Goal: Task Accomplishment & Management: Manage account settings

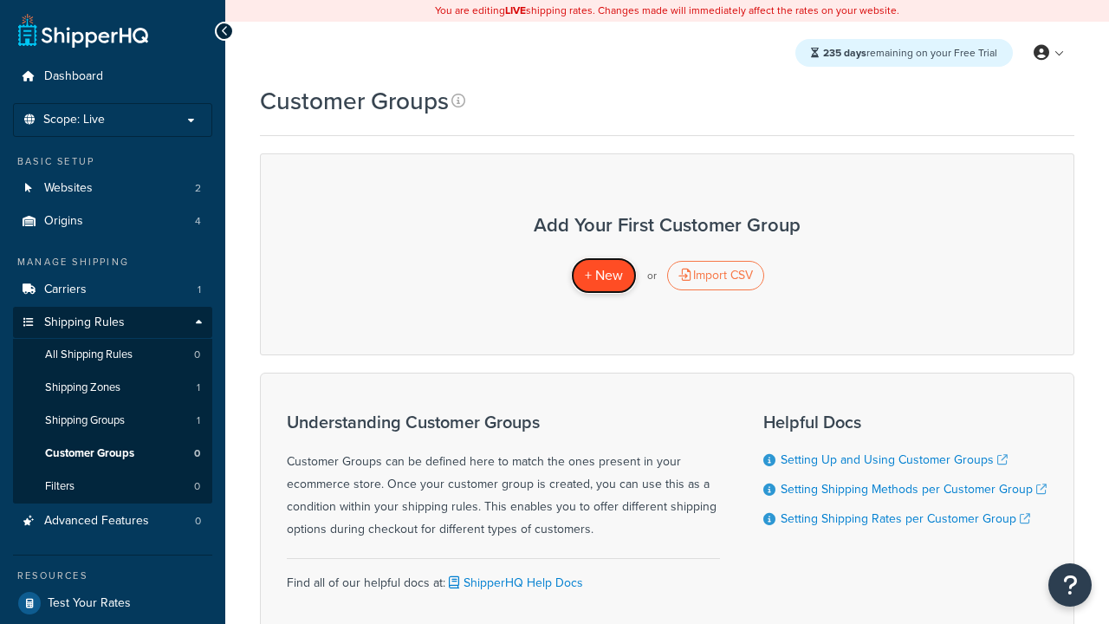
click at [603, 275] on span "+ New" at bounding box center [604, 275] width 38 height 20
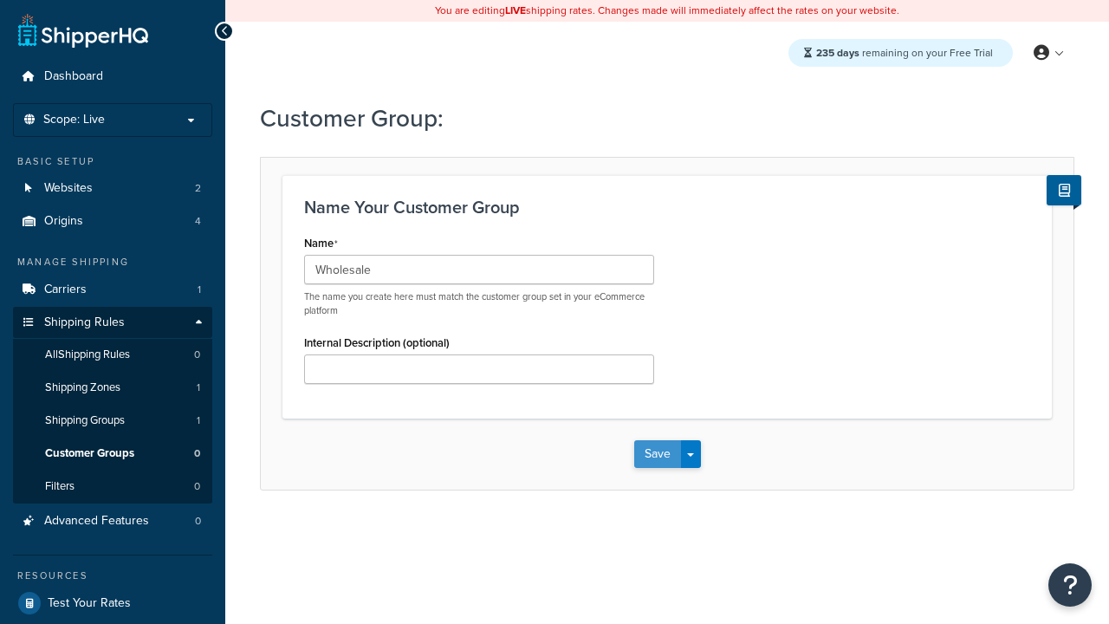
type input "Wholesale"
click at [657, 454] on button "Save" at bounding box center [657, 454] width 47 height 28
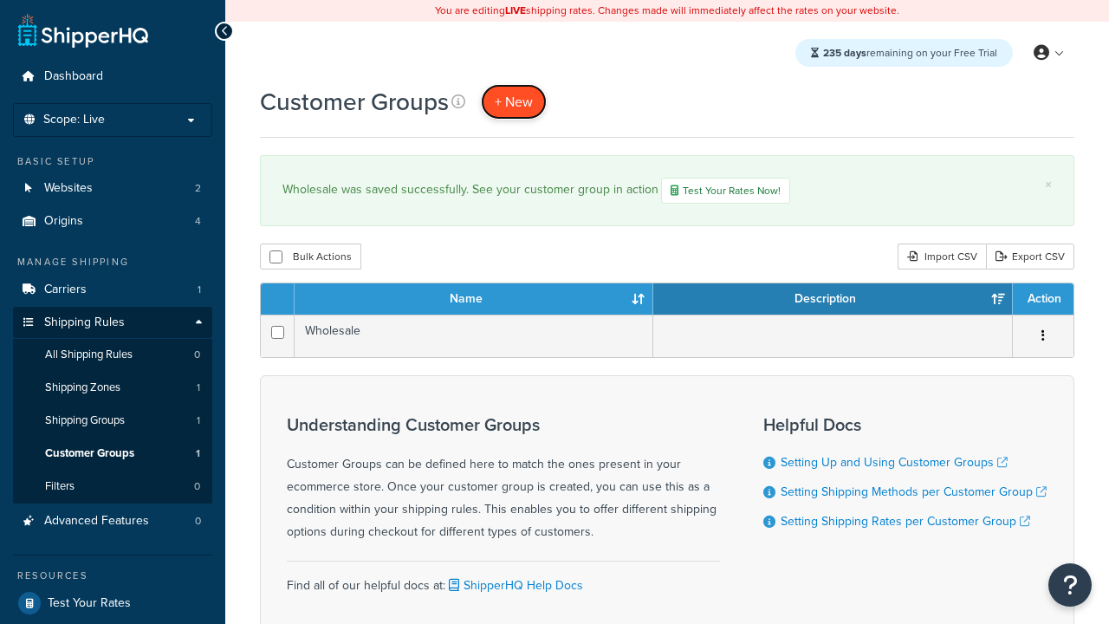
click at [514, 101] on span "+ New" at bounding box center [514, 102] width 38 height 20
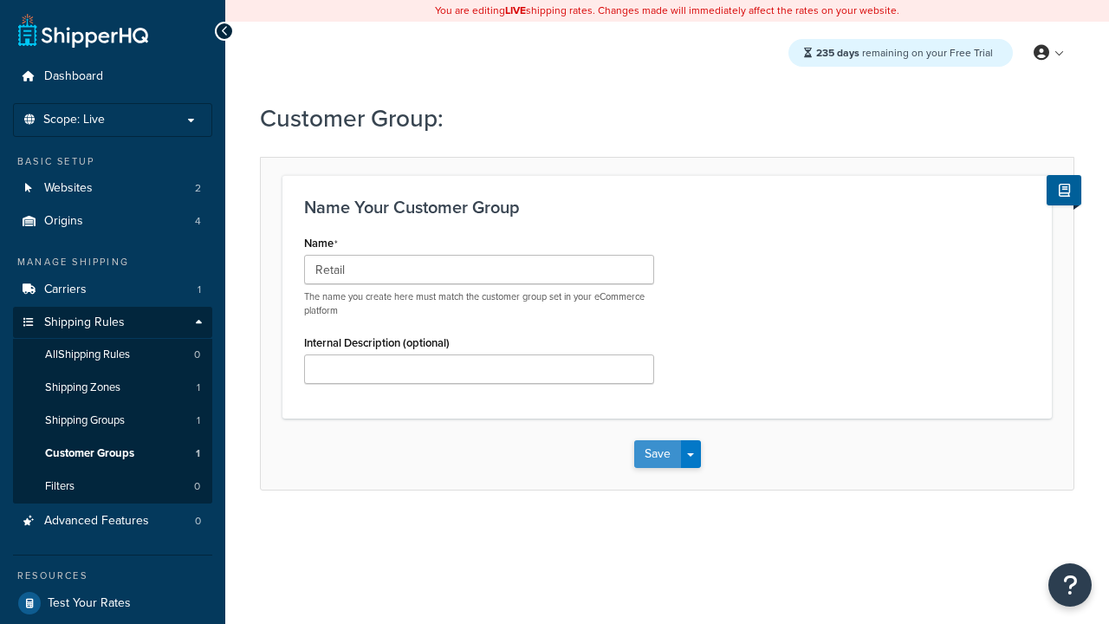
type input "Retail"
click at [657, 454] on button "Save" at bounding box center [657, 454] width 47 height 28
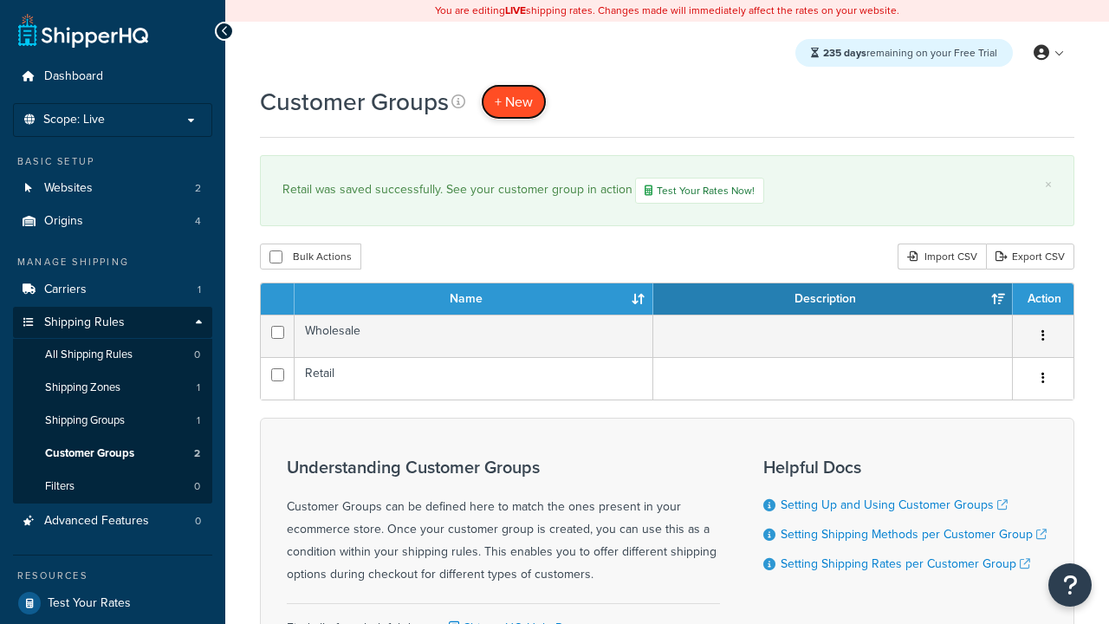
click at [514, 101] on span "+ New" at bounding box center [514, 102] width 38 height 20
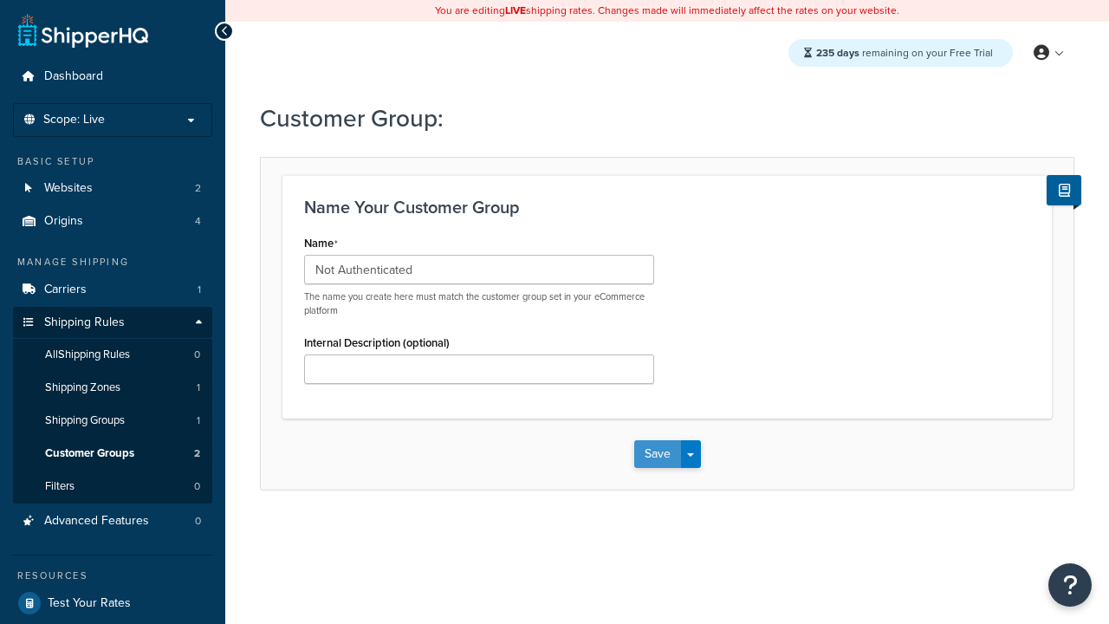
type input "Not Authenticated"
click at [657, 454] on button "Save" at bounding box center [657, 454] width 47 height 28
type input "Logged in"
click at [657, 454] on button "Save" at bounding box center [657, 454] width 47 height 28
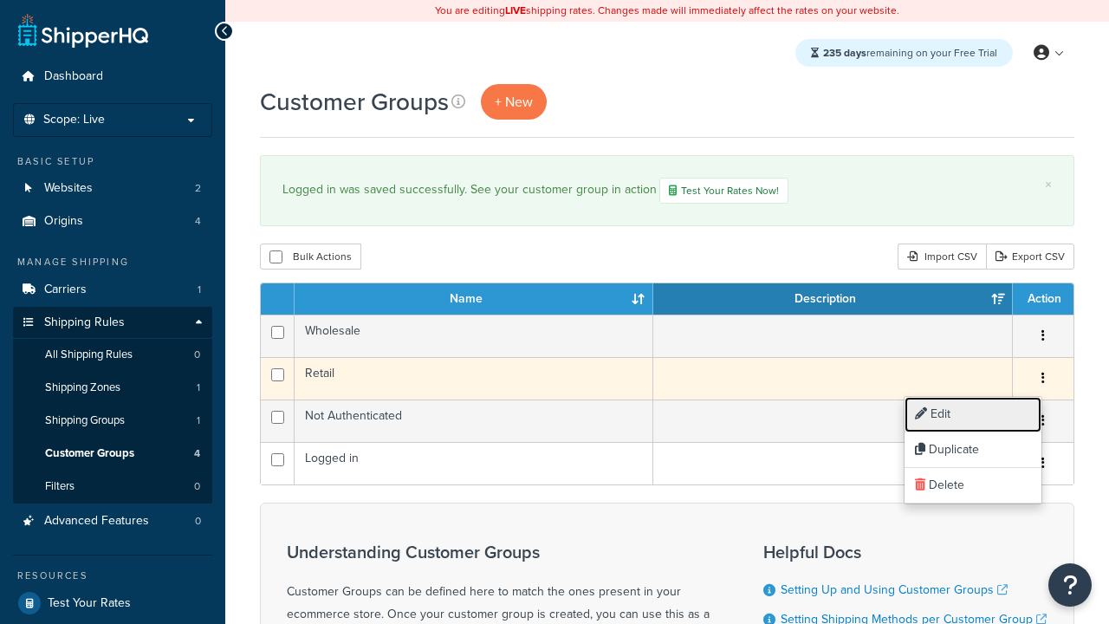
click at [972, 414] on link "Edit" at bounding box center [972, 415] width 137 height 36
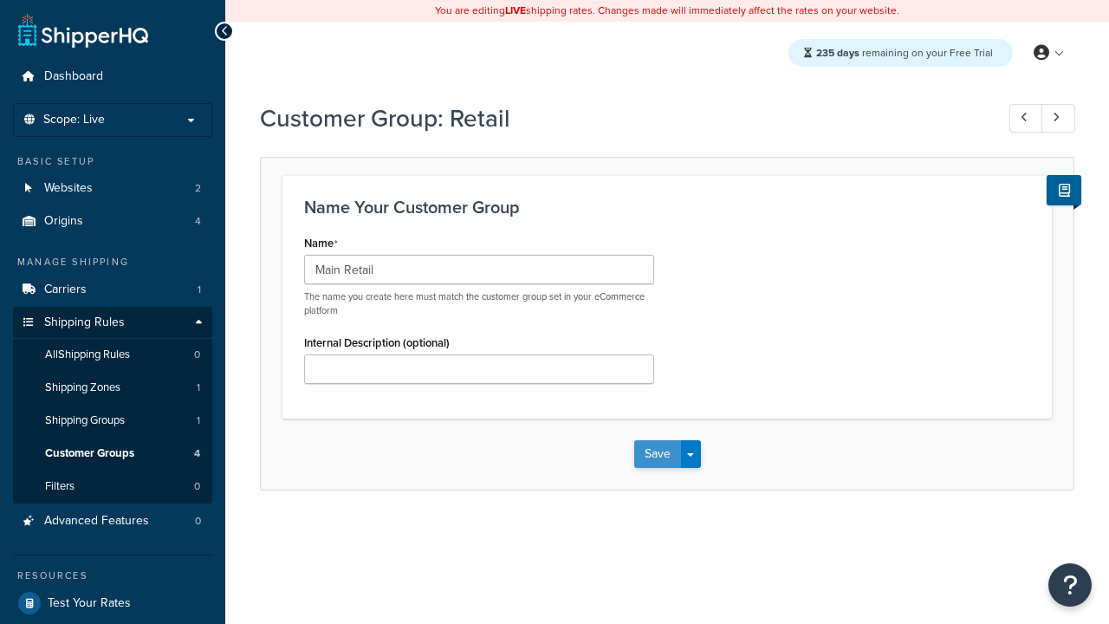
type input "Main Retail"
click at [657, 454] on button "Save" at bounding box center [657, 454] width 47 height 28
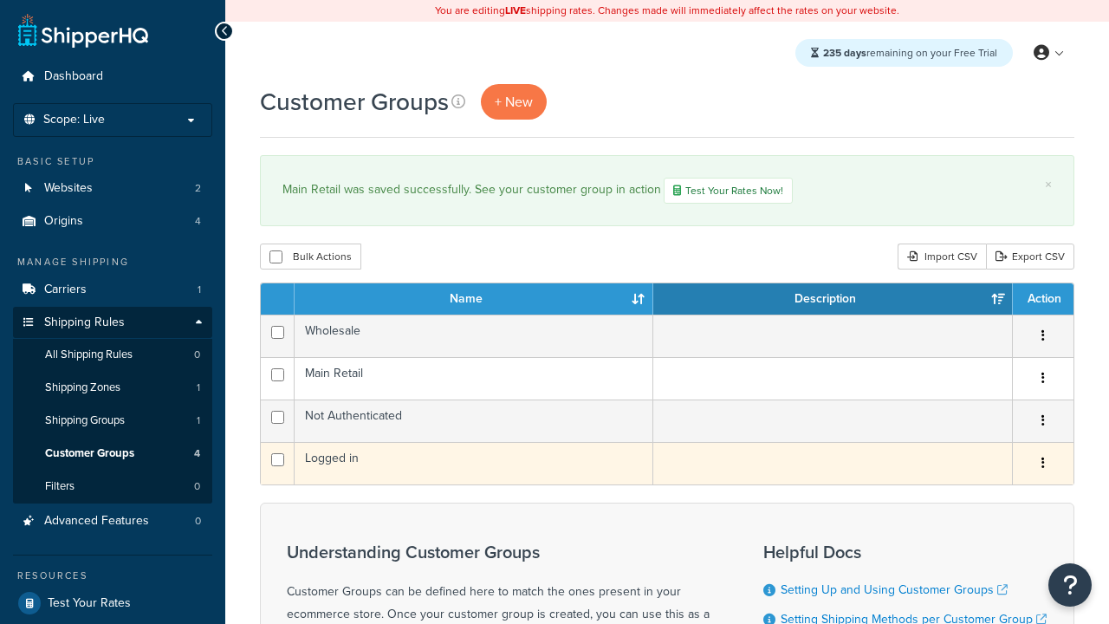
click at [1042, 465] on icon "button" at bounding box center [1042, 462] width 3 height 12
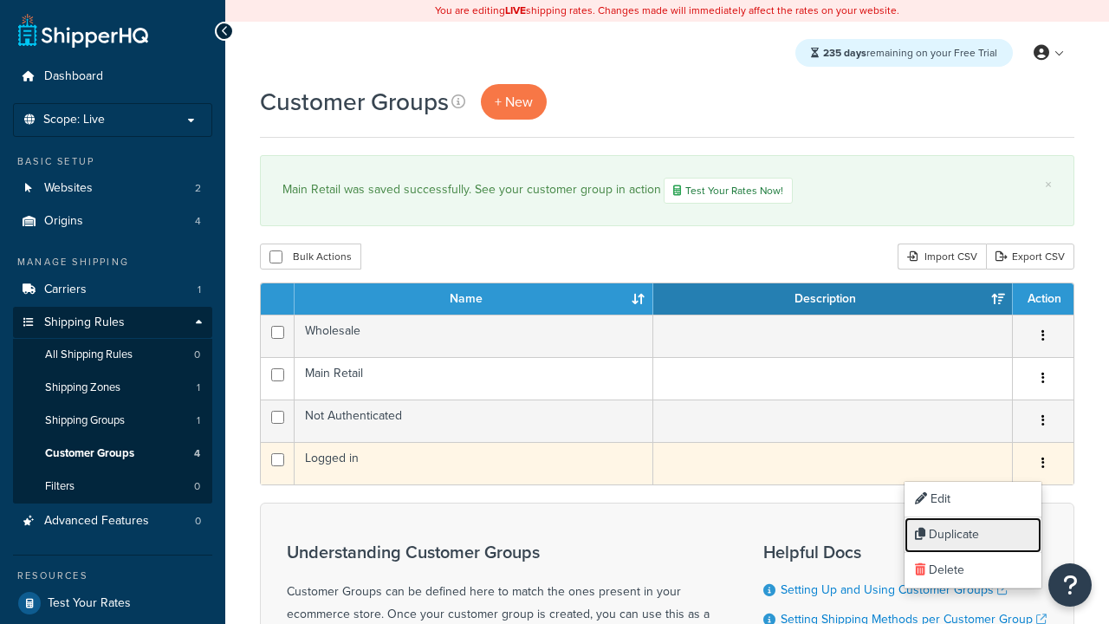
click at [972, 534] on link "Duplicate" at bounding box center [972, 535] width 137 height 36
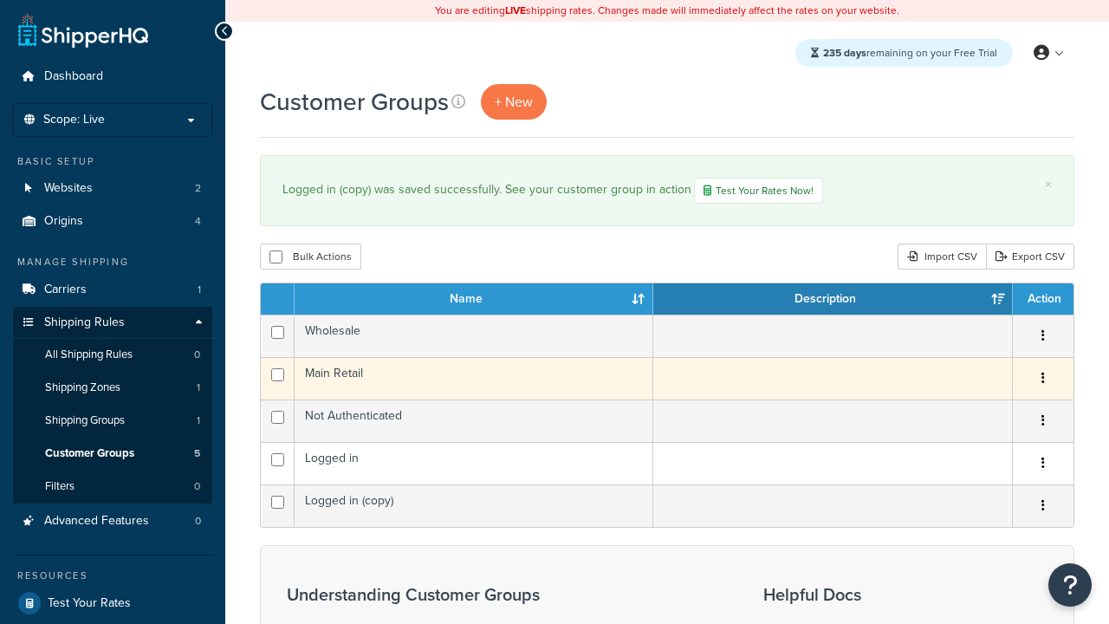
click at [1042, 380] on icon "button" at bounding box center [1042, 378] width 3 height 12
click at [0, 0] on link "Delete" at bounding box center [0, 0] width 0 height 0
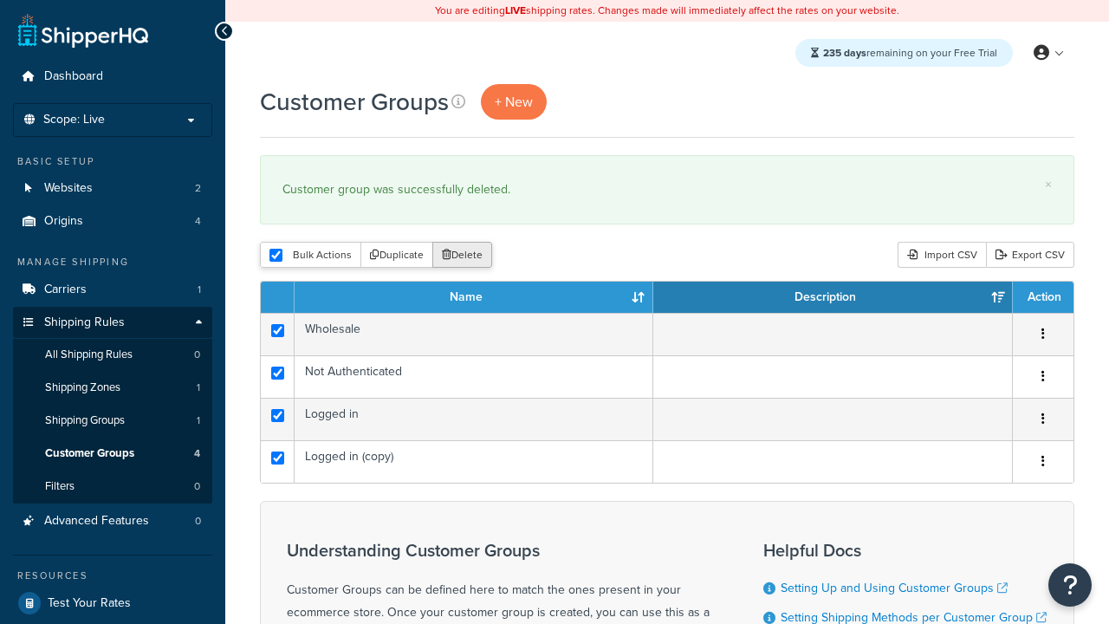
click at [466, 256] on button "Delete" at bounding box center [462, 255] width 60 height 26
